Goal: Task Accomplishment & Management: Use online tool/utility

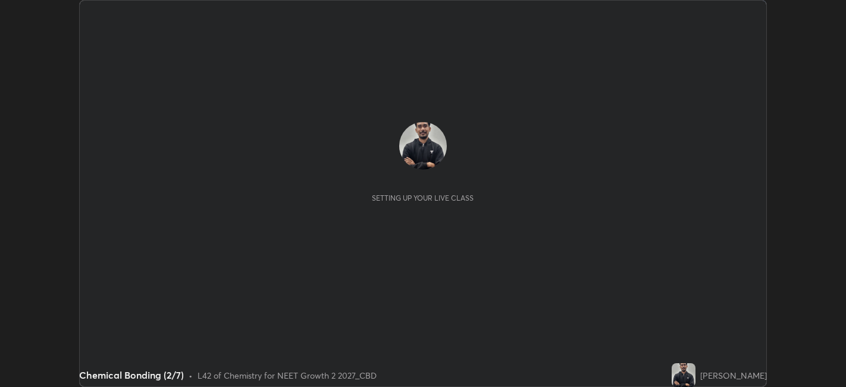
scroll to position [387, 846]
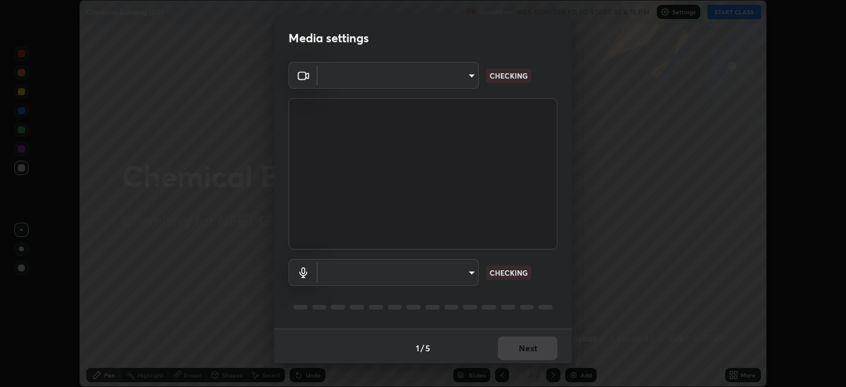
type input "052f9b30e05f62bb2e590cb50044ac96a00de3eab8a32c7a625fc31ec407be61"
type input "default"
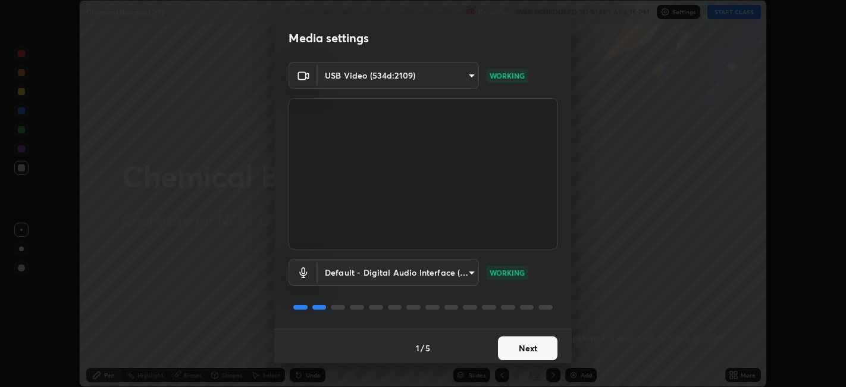
click at [527, 348] on button "Next" at bounding box center [528, 348] width 60 height 24
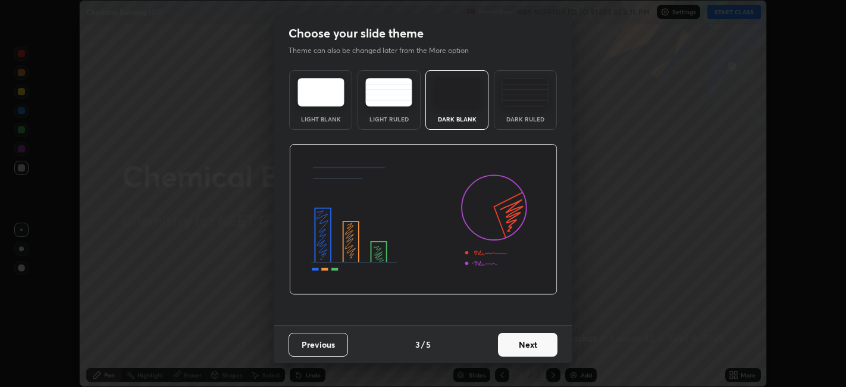
click at [519, 348] on button "Next" at bounding box center [528, 345] width 60 height 24
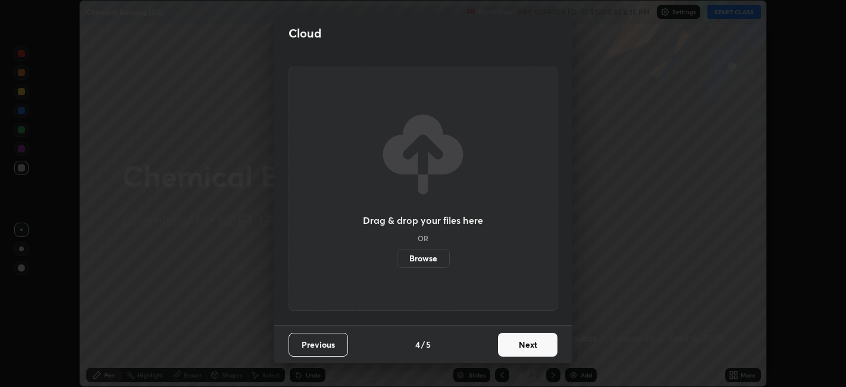
click at [517, 346] on button "Next" at bounding box center [528, 345] width 60 height 24
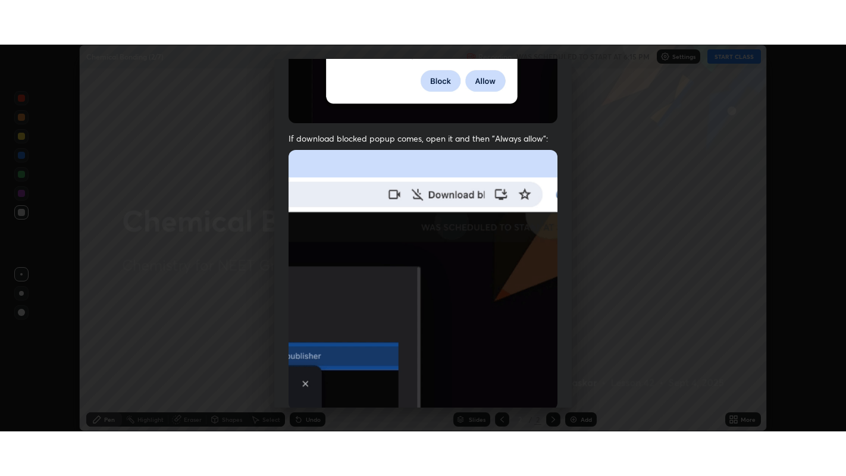
scroll to position [246, 0]
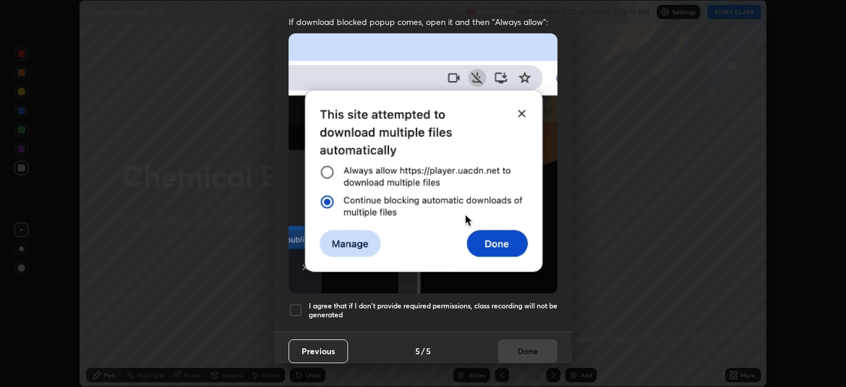
click at [328, 304] on h5 "I agree that if I don't provide required permissions, class recording will not …" at bounding box center [433, 310] width 249 height 18
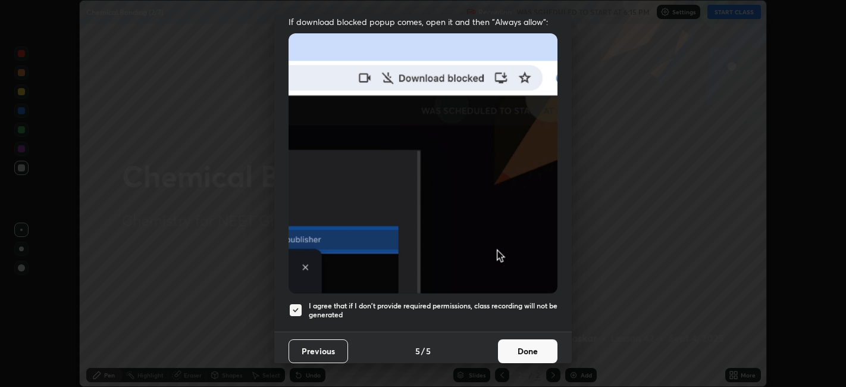
click at [527, 339] on button "Done" at bounding box center [528, 351] width 60 height 24
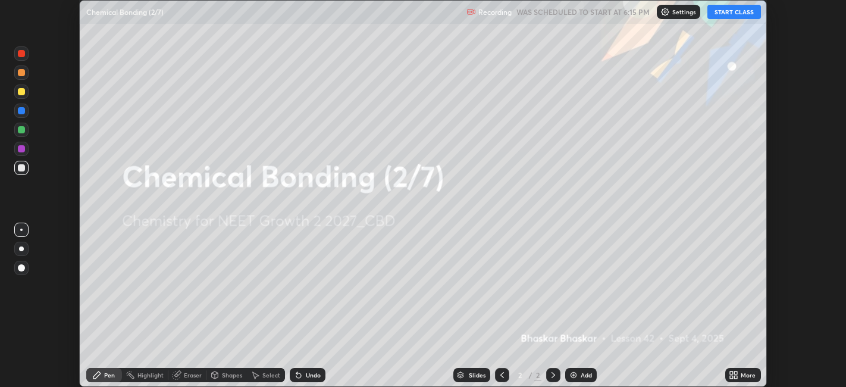
click at [583, 372] on div "Add" at bounding box center [586, 375] width 11 height 6
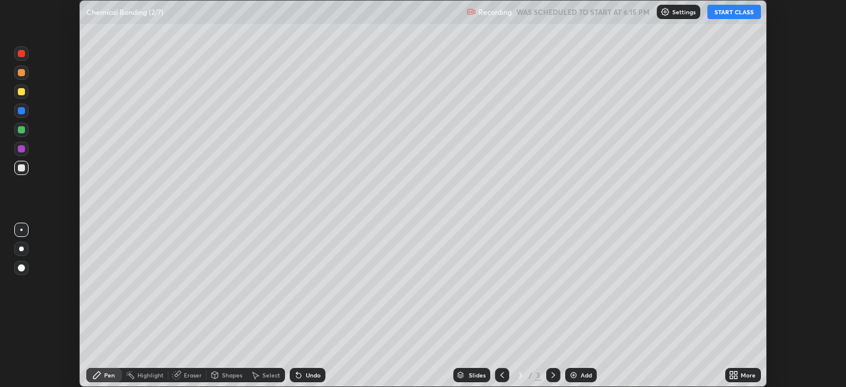
click at [742, 376] on div "More" at bounding box center [748, 375] width 15 height 6
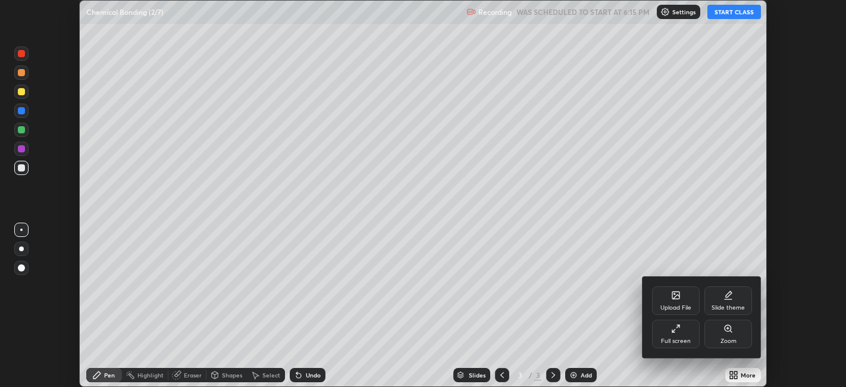
click at [671, 335] on div "Full screen" at bounding box center [676, 334] width 48 height 29
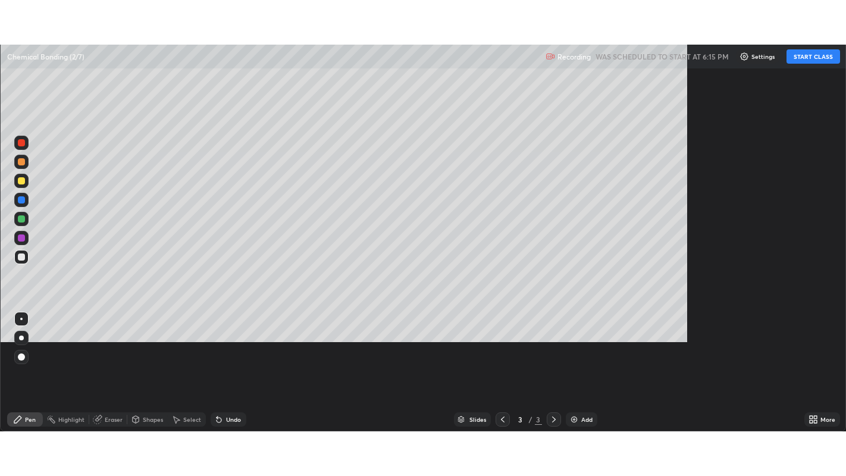
scroll to position [476, 846]
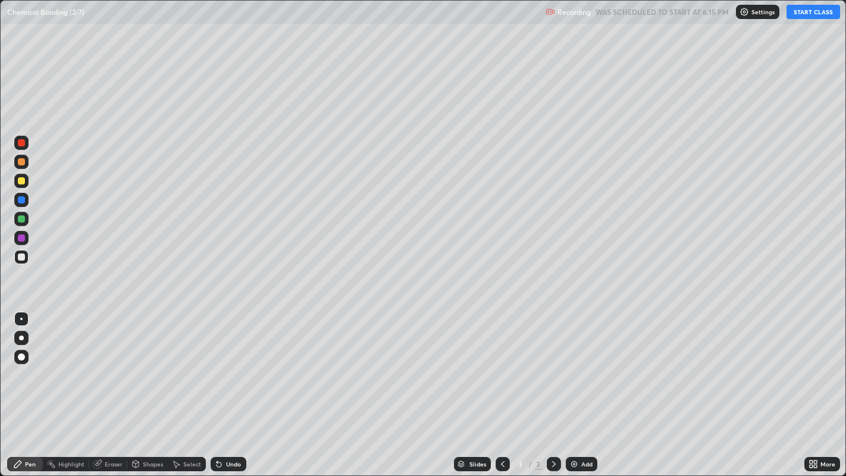
click at [807, 15] on button "START CLASS" at bounding box center [814, 12] width 54 height 14
click at [21, 337] on div at bounding box center [21, 338] width 5 height 5
click at [226, 386] on div "Undo" at bounding box center [233, 464] width 15 height 6
click at [229, 386] on div "Undo" at bounding box center [233, 464] width 15 height 6
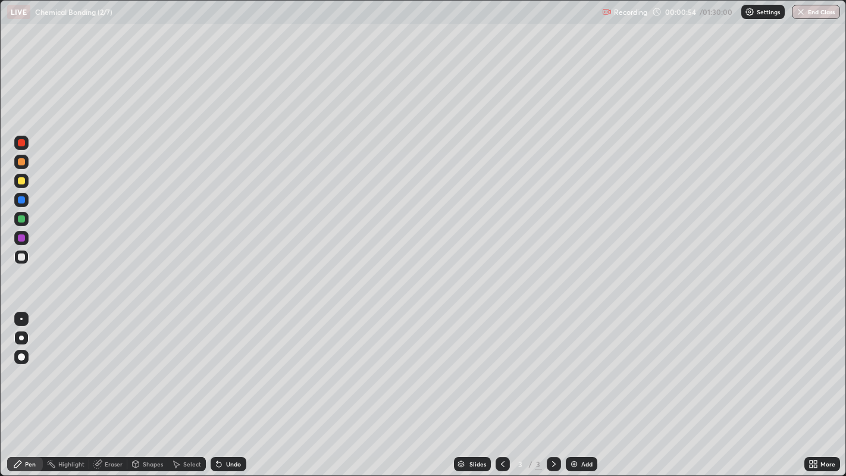
click at [228, 386] on div "Undo" at bounding box center [229, 464] width 36 height 14
click at [232, 386] on div "Undo" at bounding box center [233, 464] width 15 height 6
click at [230, 386] on div "Undo" at bounding box center [233, 464] width 15 height 6
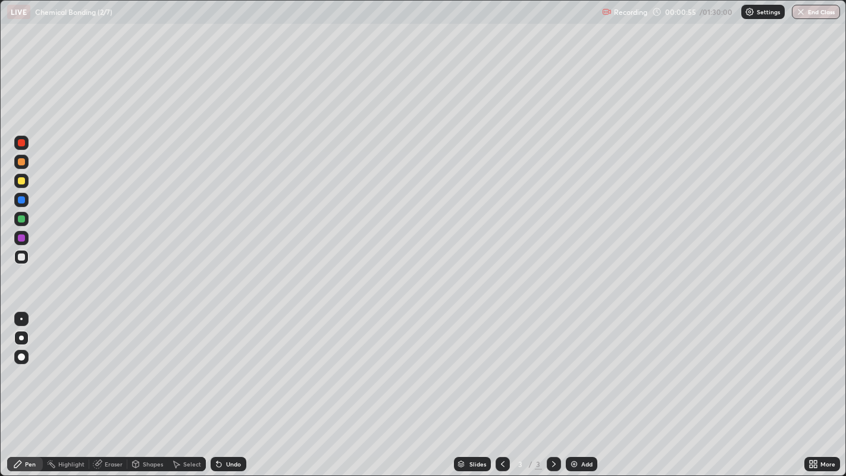
click at [230, 386] on div "Undo" at bounding box center [233, 464] width 15 height 6
click at [228, 386] on div "Undo" at bounding box center [233, 464] width 15 height 6
click at [229, 386] on div "Undo" at bounding box center [233, 464] width 15 height 6
click at [227, 386] on div "Undo" at bounding box center [233, 464] width 15 height 6
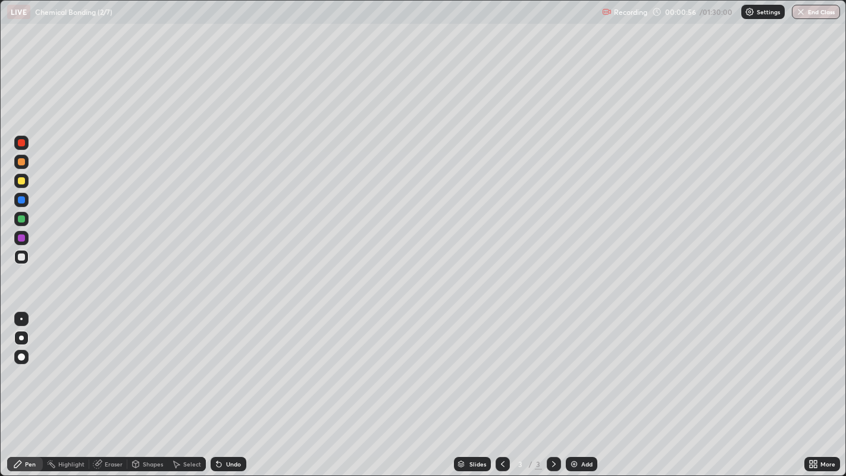
click at [228, 386] on div "Undo" at bounding box center [233, 464] width 15 height 6
click at [226, 386] on div "Undo" at bounding box center [233, 464] width 15 height 6
click at [223, 386] on div "Undo" at bounding box center [229, 464] width 36 height 14
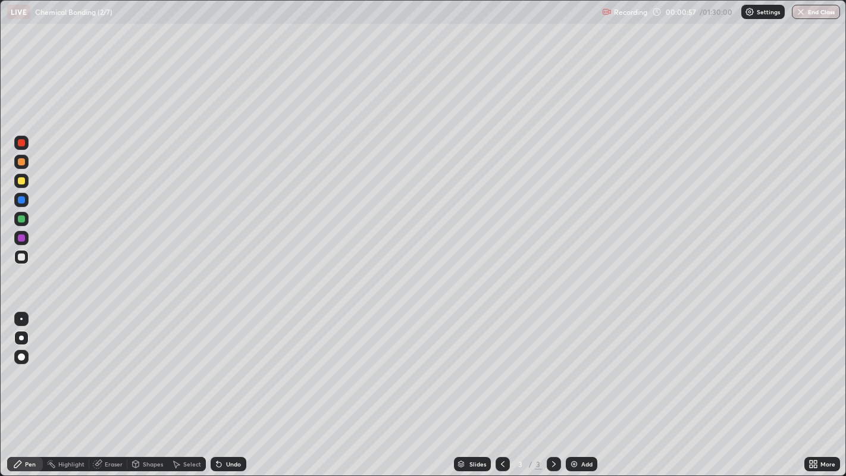
click at [223, 386] on div "Undo" at bounding box center [229, 464] width 36 height 14
click at [222, 386] on icon at bounding box center [219, 465] width 10 height 10
click at [217, 386] on icon at bounding box center [219, 464] width 5 height 5
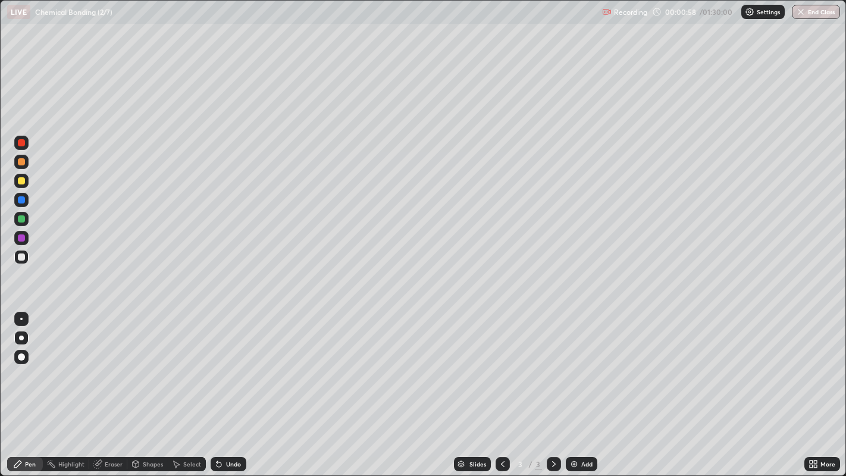
click at [217, 386] on icon at bounding box center [219, 464] width 5 height 5
click at [229, 386] on div "Undo" at bounding box center [233, 464] width 15 height 6
click at [122, 386] on div "Eraser" at bounding box center [108, 464] width 38 height 14
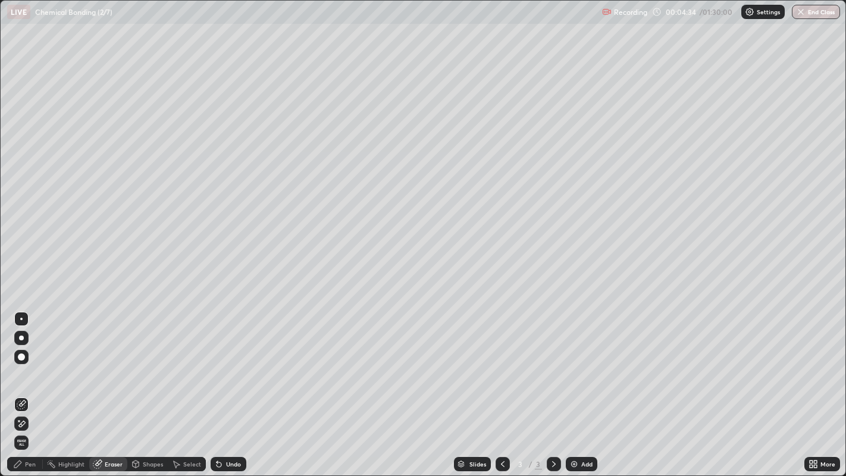
click at [25, 386] on div "Pen" at bounding box center [30, 464] width 11 height 6
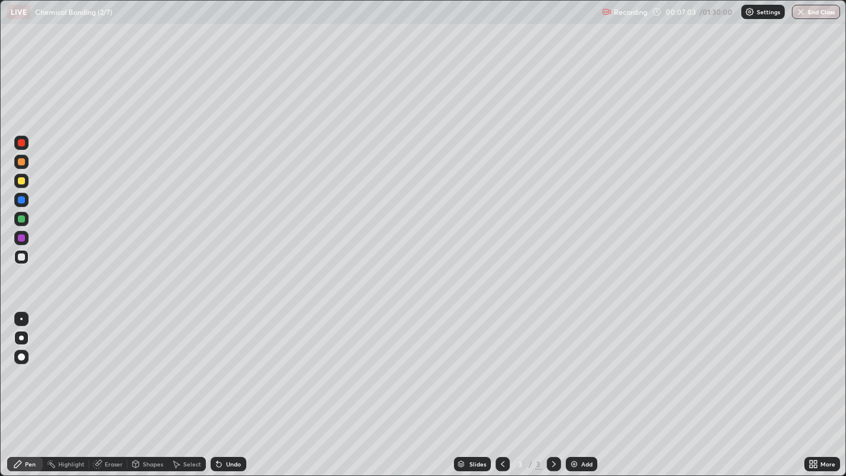
click at [590, 386] on div "Add" at bounding box center [582, 464] width 32 height 14
click at [23, 181] on div at bounding box center [21, 180] width 7 height 7
click at [22, 220] on div at bounding box center [21, 218] width 7 height 7
click at [21, 258] on div at bounding box center [21, 257] width 7 height 7
click at [22, 182] on div at bounding box center [21, 180] width 7 height 7
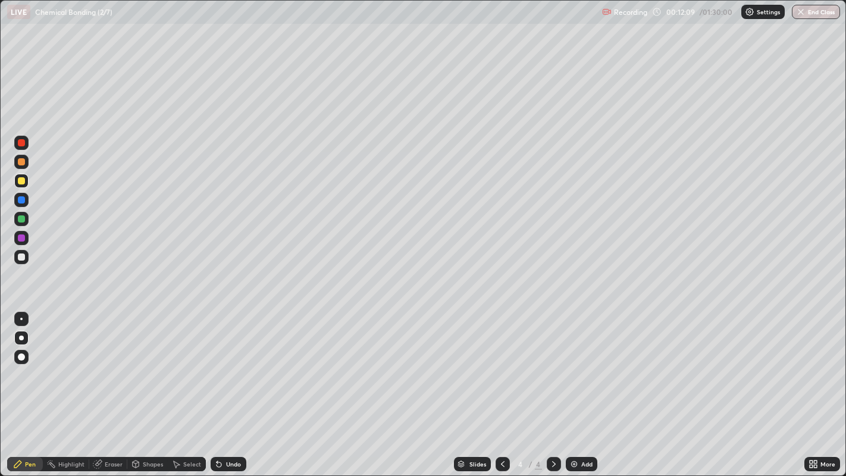
click at [231, 386] on div "Undo" at bounding box center [233, 464] width 15 height 6
click at [230, 386] on div "Undo" at bounding box center [233, 464] width 15 height 6
click at [22, 221] on div at bounding box center [21, 218] width 7 height 7
click at [23, 260] on div at bounding box center [21, 257] width 7 height 7
click at [505, 386] on div at bounding box center [503, 464] width 14 height 14
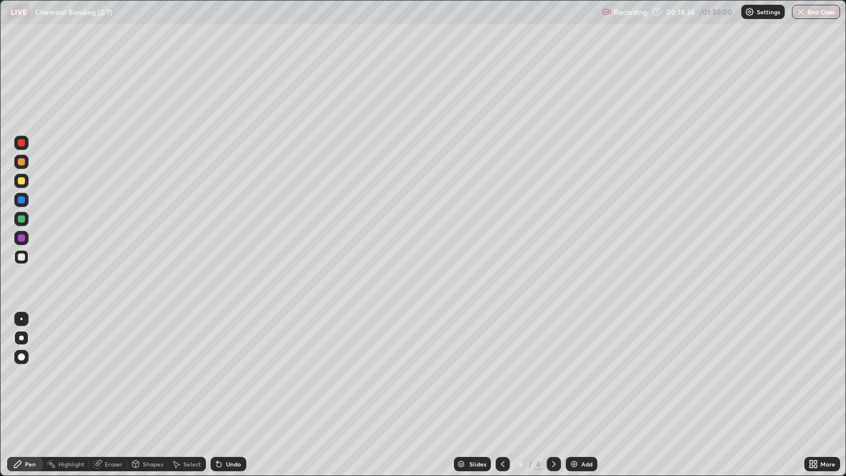
click at [558, 386] on div at bounding box center [554, 464] width 14 height 24
click at [580, 386] on div "Add" at bounding box center [582, 464] width 32 height 14
click at [23, 182] on div at bounding box center [21, 180] width 7 height 7
click at [24, 219] on div at bounding box center [21, 218] width 7 height 7
click at [24, 182] on div at bounding box center [21, 180] width 7 height 7
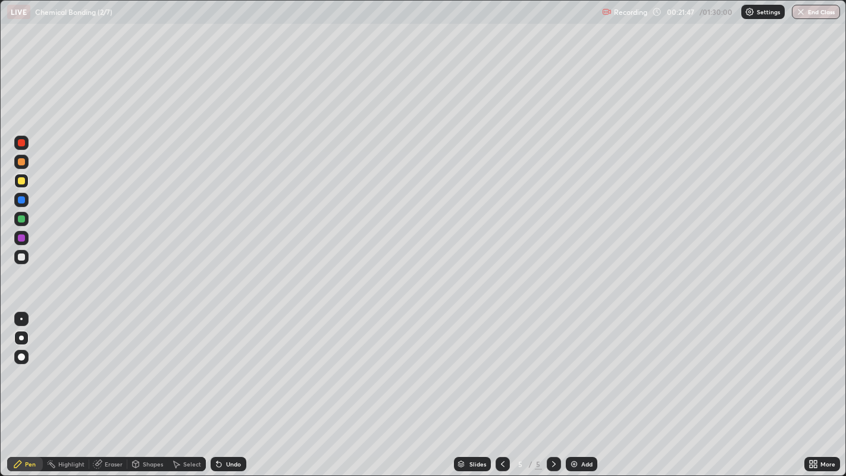
click at [21, 257] on div at bounding box center [21, 257] width 7 height 7
click at [22, 218] on div at bounding box center [21, 218] width 7 height 7
click at [20, 260] on div at bounding box center [21, 257] width 7 height 7
click at [580, 386] on div "Add" at bounding box center [582, 464] width 32 height 14
click at [21, 220] on div at bounding box center [21, 218] width 7 height 7
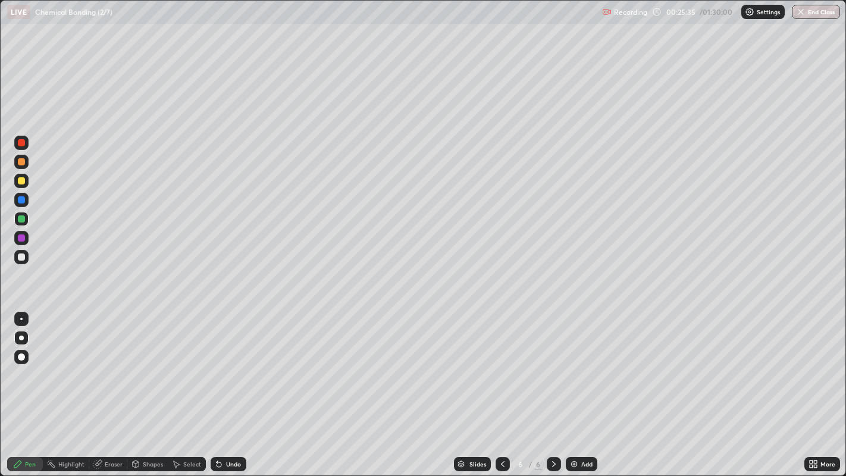
click at [24, 187] on div at bounding box center [21, 181] width 14 height 14
click at [587, 386] on div "Add" at bounding box center [587, 464] width 11 height 6
click at [24, 257] on div at bounding box center [21, 257] width 7 height 7
click at [230, 386] on div "Undo" at bounding box center [233, 464] width 15 height 6
click at [586, 386] on div "Add" at bounding box center [587, 464] width 11 height 6
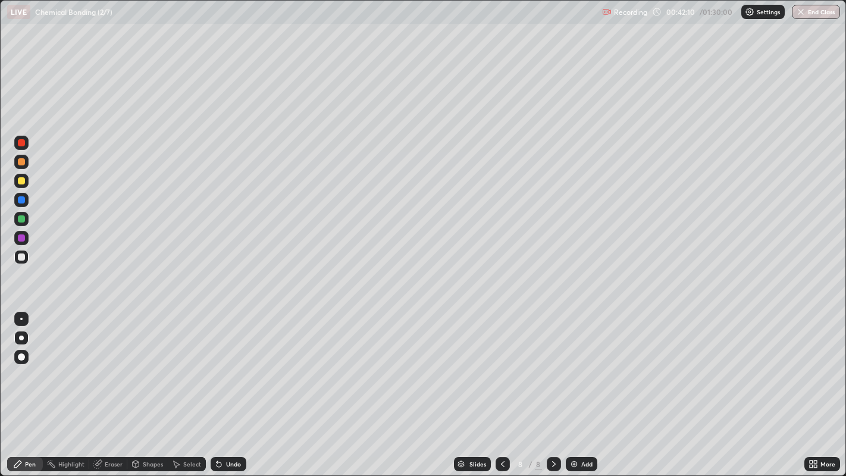
click at [590, 386] on div "Add" at bounding box center [587, 464] width 11 height 6
click at [231, 386] on div "Undo" at bounding box center [233, 464] width 15 height 6
click at [18, 181] on div at bounding box center [21, 180] width 7 height 7
click at [501, 386] on div at bounding box center [502, 464] width 14 height 14
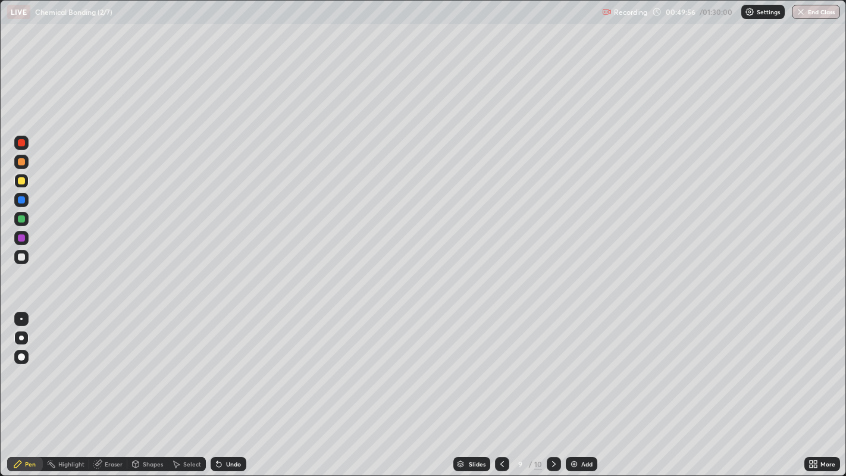
click at [552, 386] on icon at bounding box center [554, 465] width 10 height 10
click at [590, 386] on div "Add" at bounding box center [587, 464] width 11 height 6
click at [21, 257] on div at bounding box center [21, 257] width 7 height 7
click at [226, 386] on div "Undo" at bounding box center [229, 464] width 36 height 14
click at [549, 386] on div at bounding box center [554, 464] width 14 height 24
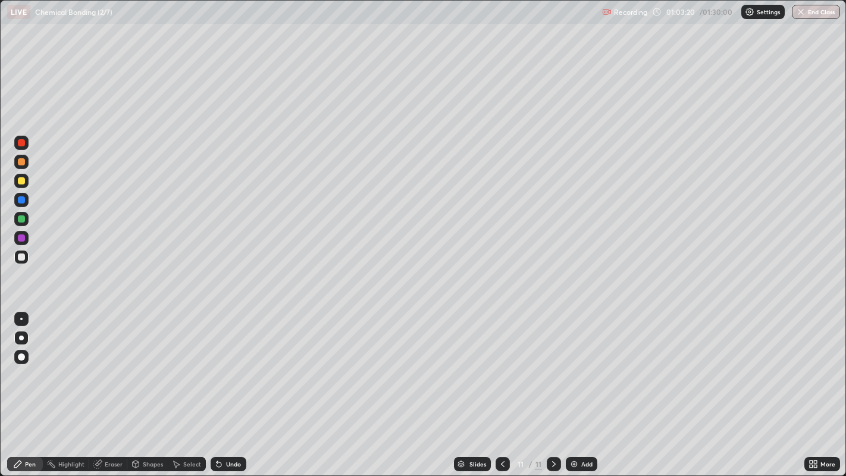
click at [583, 386] on div "Add" at bounding box center [587, 464] width 11 height 6
click at [23, 180] on div at bounding box center [21, 180] width 7 height 7
click at [19, 255] on div at bounding box center [21, 257] width 7 height 7
click at [24, 182] on div at bounding box center [21, 180] width 7 height 7
click at [21, 258] on div at bounding box center [21, 257] width 7 height 7
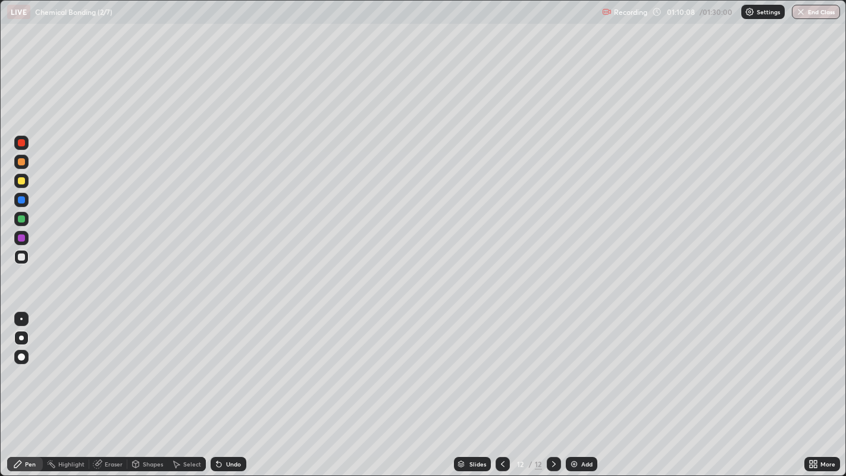
click at [22, 181] on div at bounding box center [21, 180] width 7 height 7
click at [24, 258] on div at bounding box center [21, 257] width 14 height 14
click at [580, 386] on div "Add" at bounding box center [582, 464] width 32 height 14
click at [28, 183] on div at bounding box center [21, 181] width 14 height 14
click at [110, 386] on div "Eraser" at bounding box center [114, 464] width 18 height 6
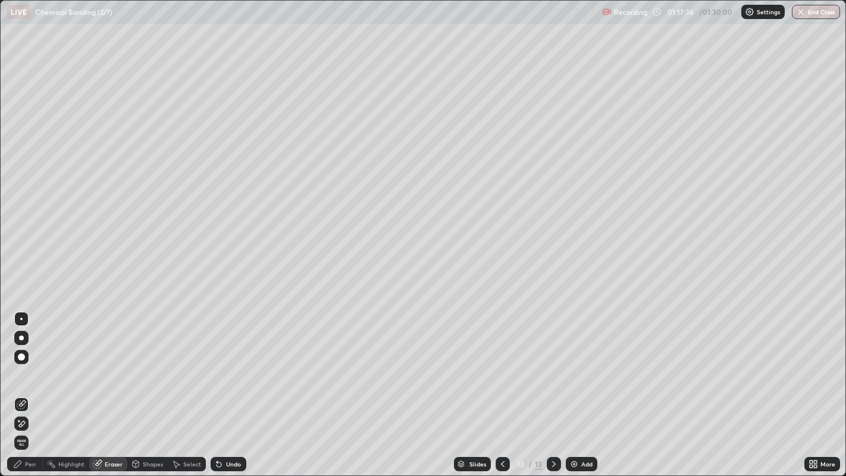
click at [33, 386] on div "Pen" at bounding box center [25, 464] width 36 height 14
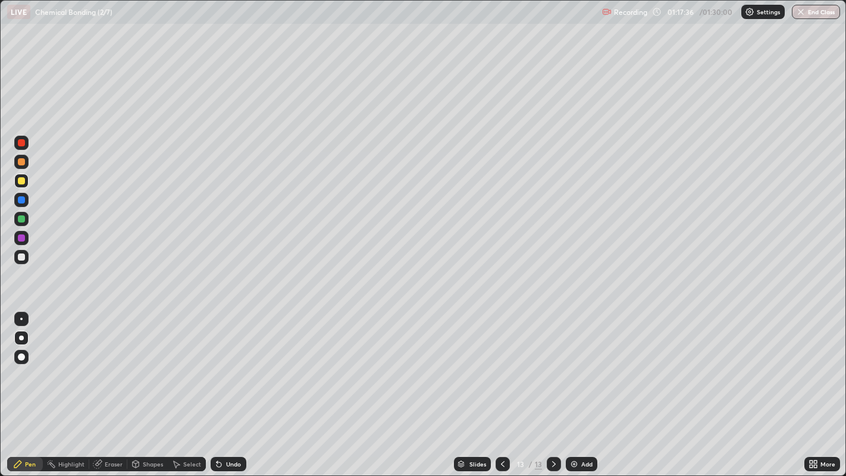
click at [21, 258] on div at bounding box center [21, 257] width 7 height 7
click at [589, 386] on div "Add" at bounding box center [587, 464] width 11 height 6
click at [18, 179] on div at bounding box center [21, 180] width 7 height 7
click at [23, 217] on div at bounding box center [21, 218] width 7 height 7
click at [21, 258] on div at bounding box center [21, 257] width 7 height 7
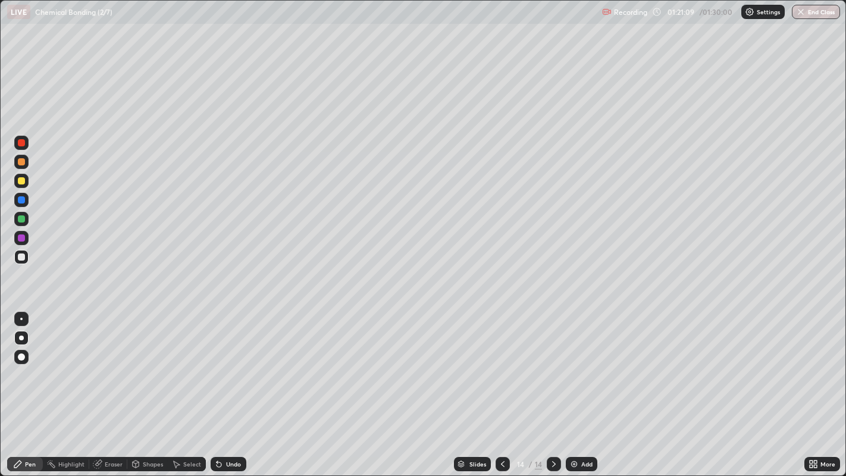
click at [22, 237] on div at bounding box center [21, 238] width 7 height 7
click at [27, 262] on div at bounding box center [21, 257] width 14 height 14
click at [586, 386] on div "Add" at bounding box center [587, 464] width 11 height 6
click at [235, 386] on div "Undo" at bounding box center [233, 464] width 15 height 6
click at [237, 386] on div "Undo" at bounding box center [229, 464] width 36 height 14
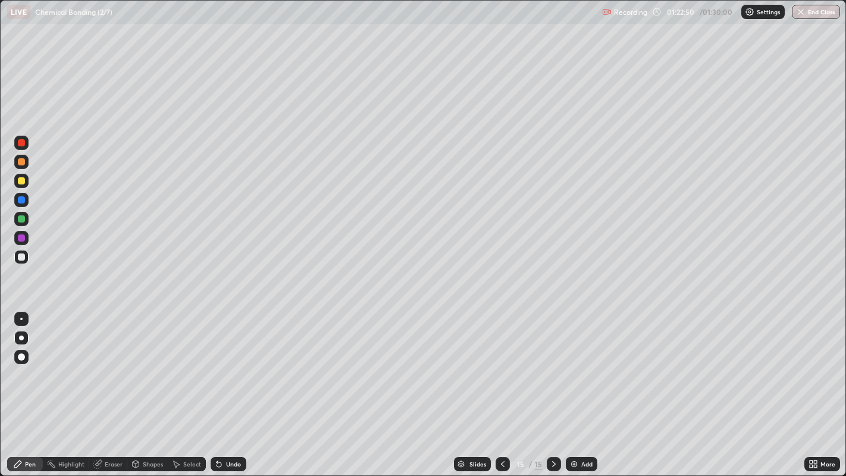
click at [19, 220] on div at bounding box center [21, 218] width 7 height 7
click at [21, 181] on div at bounding box center [21, 180] width 7 height 7
click at [23, 198] on div at bounding box center [21, 199] width 7 height 7
click at [23, 258] on div at bounding box center [21, 257] width 7 height 7
click at [582, 386] on div "Add" at bounding box center [587, 464] width 11 height 6
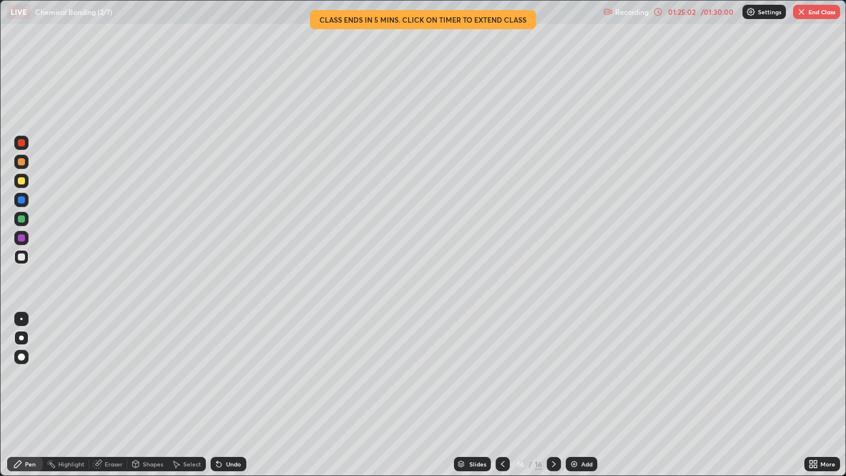
click at [21, 221] on div at bounding box center [21, 218] width 7 height 7
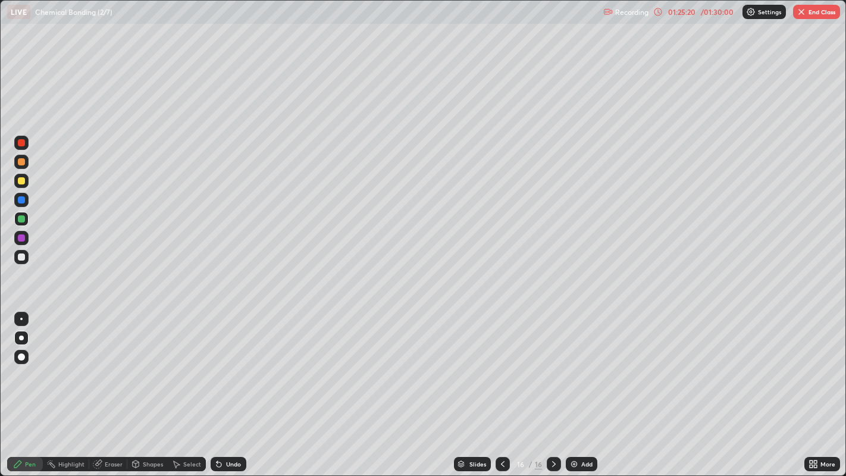
click at [20, 181] on div at bounding box center [21, 180] width 7 height 7
click at [20, 201] on div at bounding box center [21, 199] width 7 height 7
click at [501, 386] on icon at bounding box center [503, 465] width 10 height 10
click at [552, 386] on icon at bounding box center [554, 465] width 10 height 10
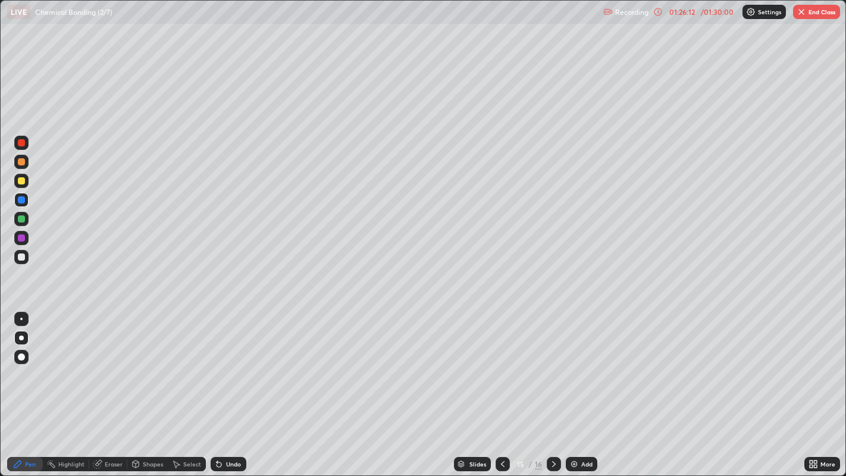
click at [552, 386] on icon at bounding box center [554, 465] width 10 height 10
click at [501, 386] on icon at bounding box center [503, 465] width 10 height 10
click at [821, 10] on button "End Class" at bounding box center [816, 12] width 47 height 14
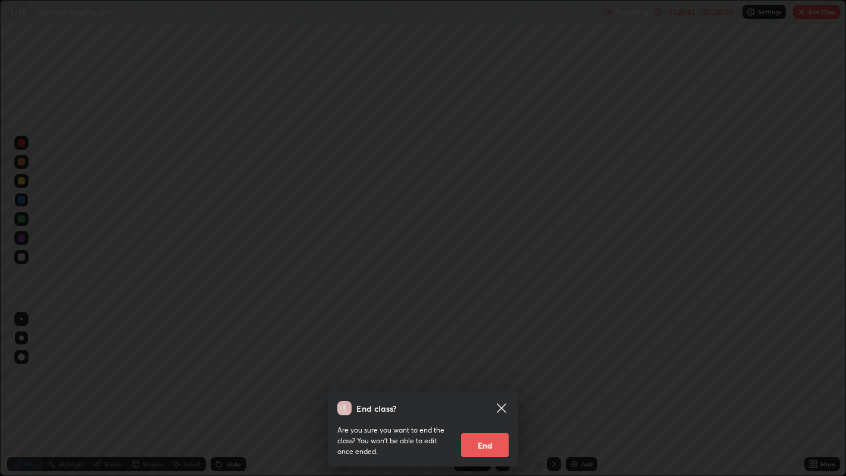
click at [485, 386] on button "End" at bounding box center [485, 445] width 48 height 24
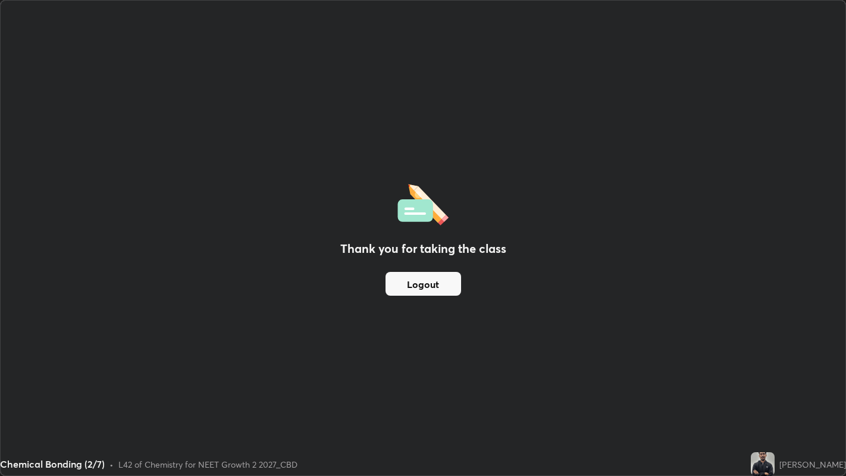
click at [419, 286] on button "Logout" at bounding box center [424, 284] width 76 height 24
click at [419, 285] on button "Logout" at bounding box center [424, 284] width 76 height 24
click at [423, 285] on button "Logout" at bounding box center [424, 284] width 76 height 24
click at [433, 279] on button "Logout" at bounding box center [424, 284] width 76 height 24
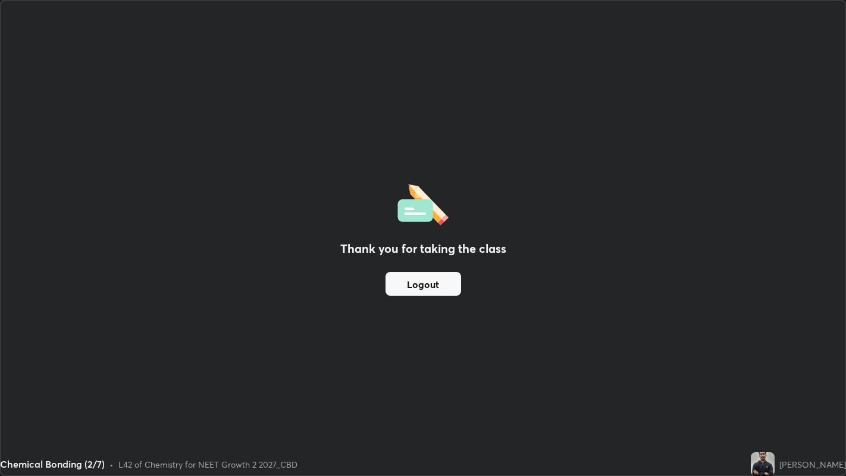
click at [454, 282] on button "Logout" at bounding box center [424, 284] width 76 height 24
click at [428, 276] on button "Logout" at bounding box center [424, 284] width 76 height 24
click at [423, 289] on button "Logout" at bounding box center [424, 284] width 76 height 24
click at [419, 283] on button "Logout" at bounding box center [424, 284] width 76 height 24
click at [414, 283] on button "Logout" at bounding box center [424, 284] width 76 height 24
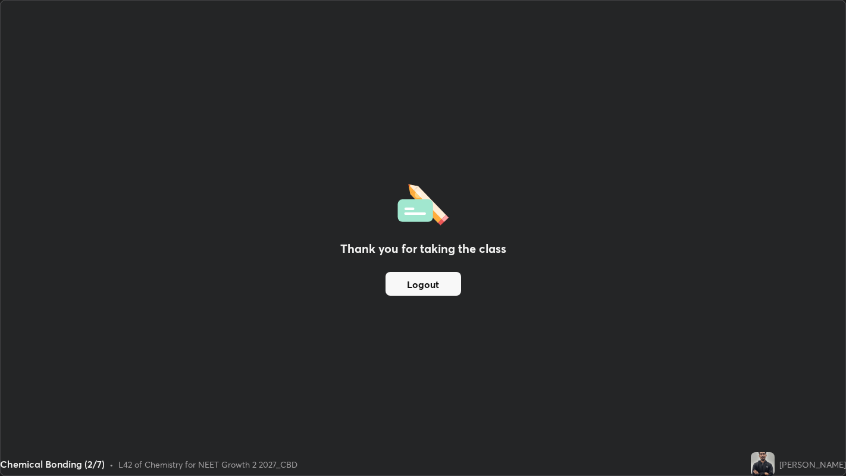
click at [410, 287] on button "Logout" at bounding box center [424, 284] width 76 height 24
click at [407, 285] on button "Logout" at bounding box center [424, 284] width 76 height 24
click at [421, 311] on div "Thank you for taking the class Logout" at bounding box center [423, 238] width 845 height 475
click at [404, 280] on button "Logout" at bounding box center [424, 284] width 76 height 24
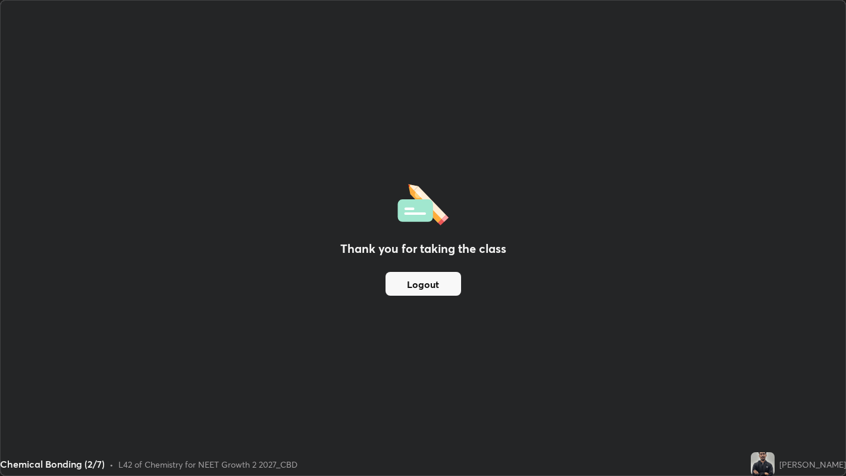
click at [401, 276] on button "Logout" at bounding box center [424, 284] width 76 height 24
click at [435, 284] on button "Logout" at bounding box center [424, 284] width 76 height 24
click at [418, 280] on button "Logout" at bounding box center [424, 284] width 76 height 24
click at [404, 281] on button "Logout" at bounding box center [424, 284] width 76 height 24
click at [408, 281] on button "Logout" at bounding box center [424, 284] width 76 height 24
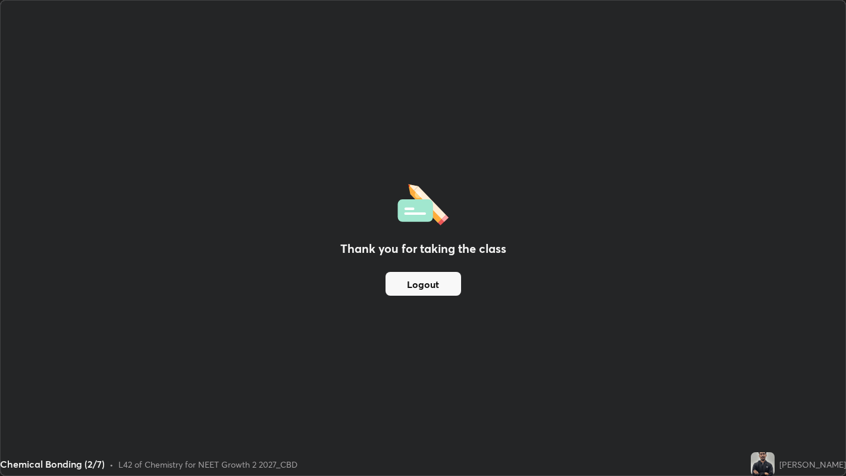
click at [410, 283] on button "Logout" at bounding box center [424, 284] width 76 height 24
click at [435, 285] on button "Logout" at bounding box center [424, 284] width 76 height 24
click at [426, 286] on button "Logout" at bounding box center [424, 284] width 76 height 24
click at [429, 282] on button "Logout" at bounding box center [424, 284] width 76 height 24
